Goal: Find contact information: Find contact information

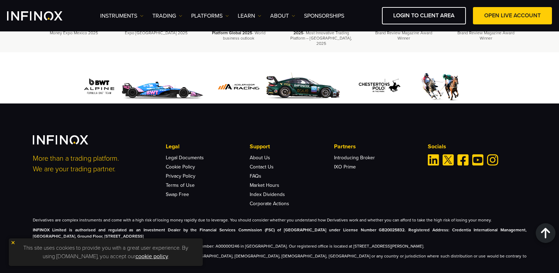
scroll to position [2183, 0]
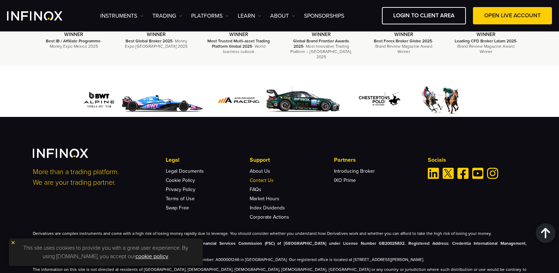
click at [269, 177] on link "Contact Us" at bounding box center [262, 180] width 24 height 6
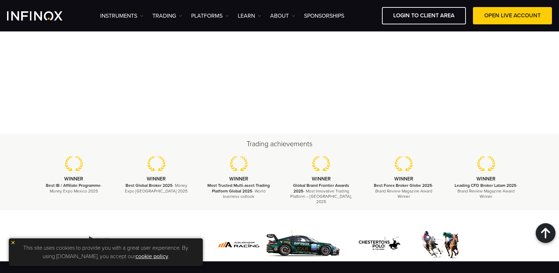
scroll to position [954, 0]
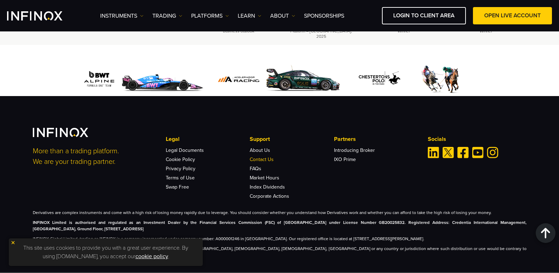
click at [266, 156] on link "Contact Us" at bounding box center [262, 159] width 24 height 6
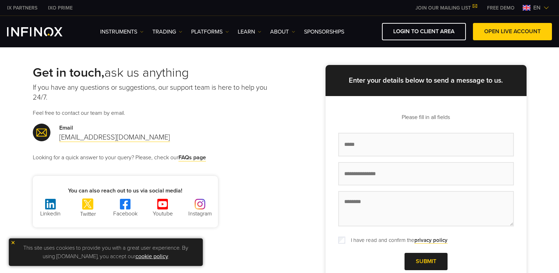
scroll to position [2, 0]
